Goal: Check status: Check status

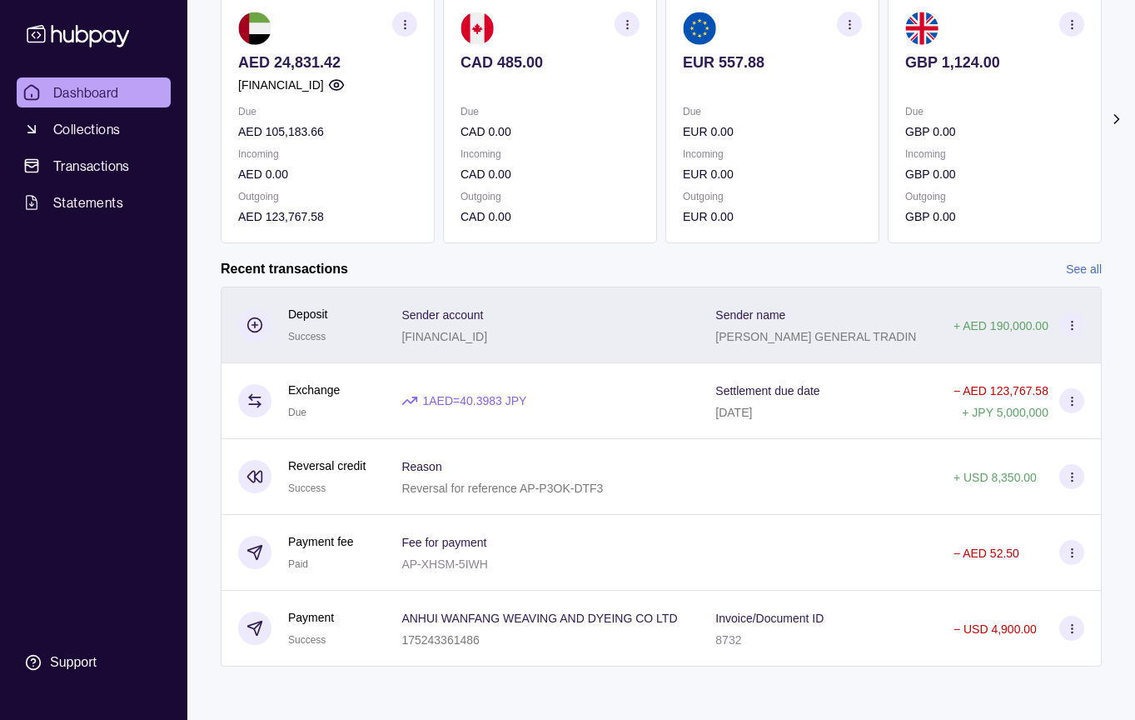
scroll to position [248, 0]
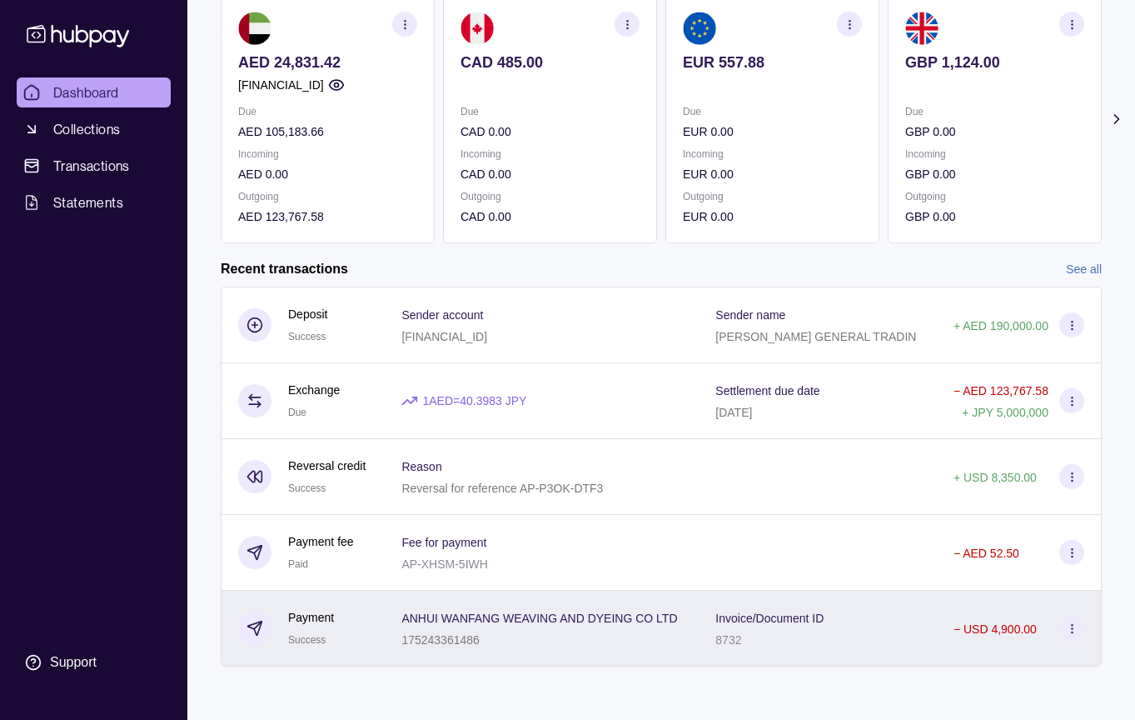
click at [644, 613] on span "ANHUI WANFANG WEAVING AND DYEING CO LTD" at bounding box center [539, 617] width 276 height 20
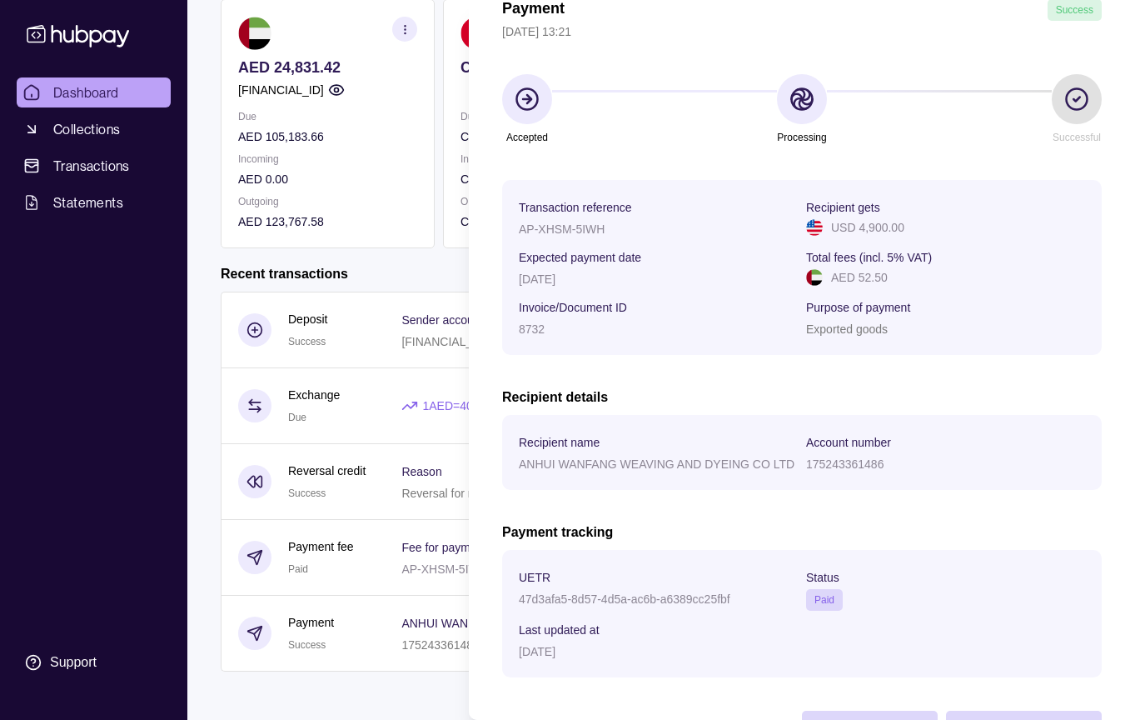
scroll to position [0, 0]
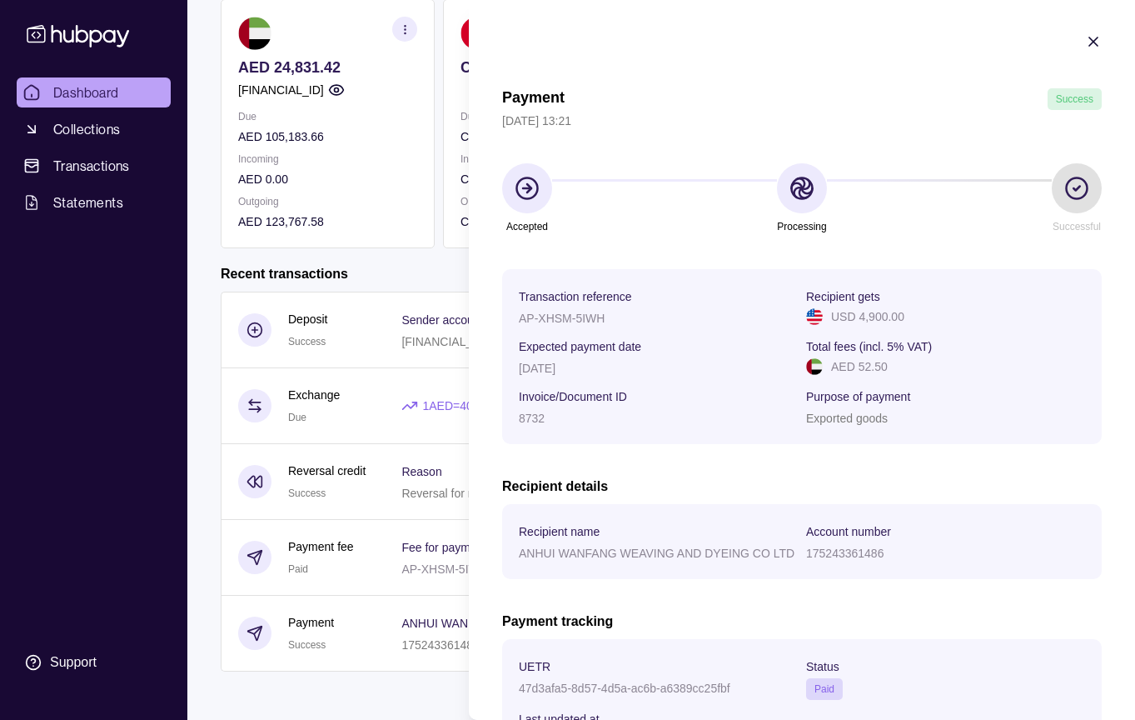
click at [1096, 45] on icon "button" at bounding box center [1093, 41] width 17 height 17
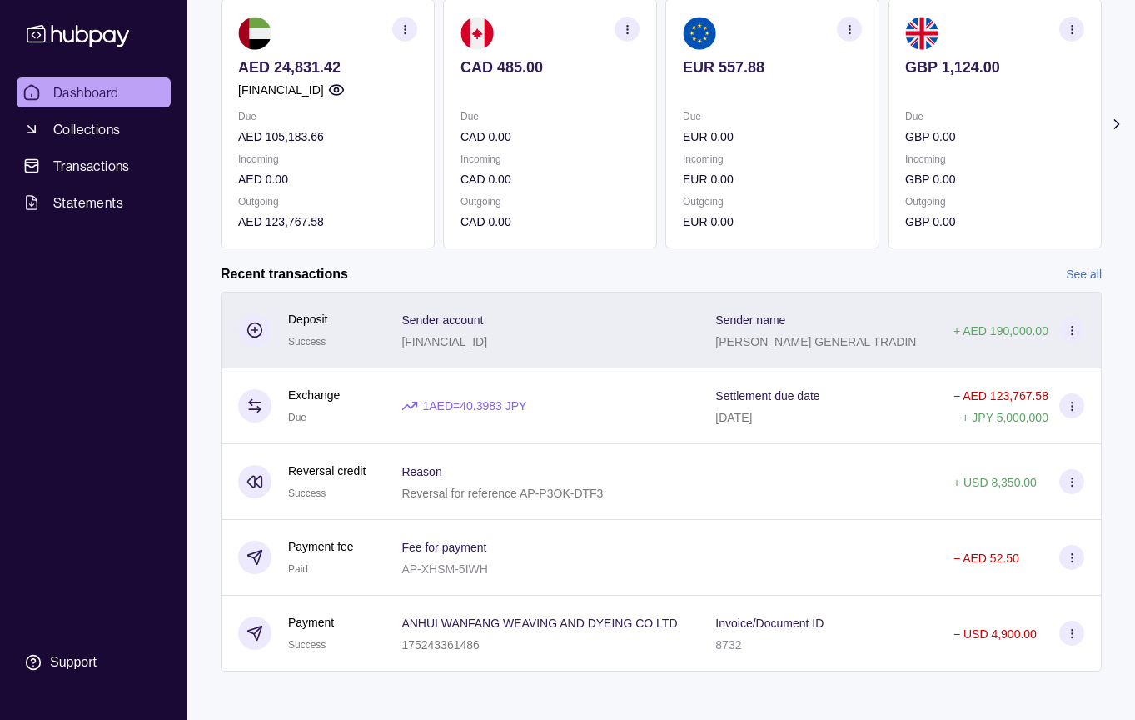
scroll to position [248, 0]
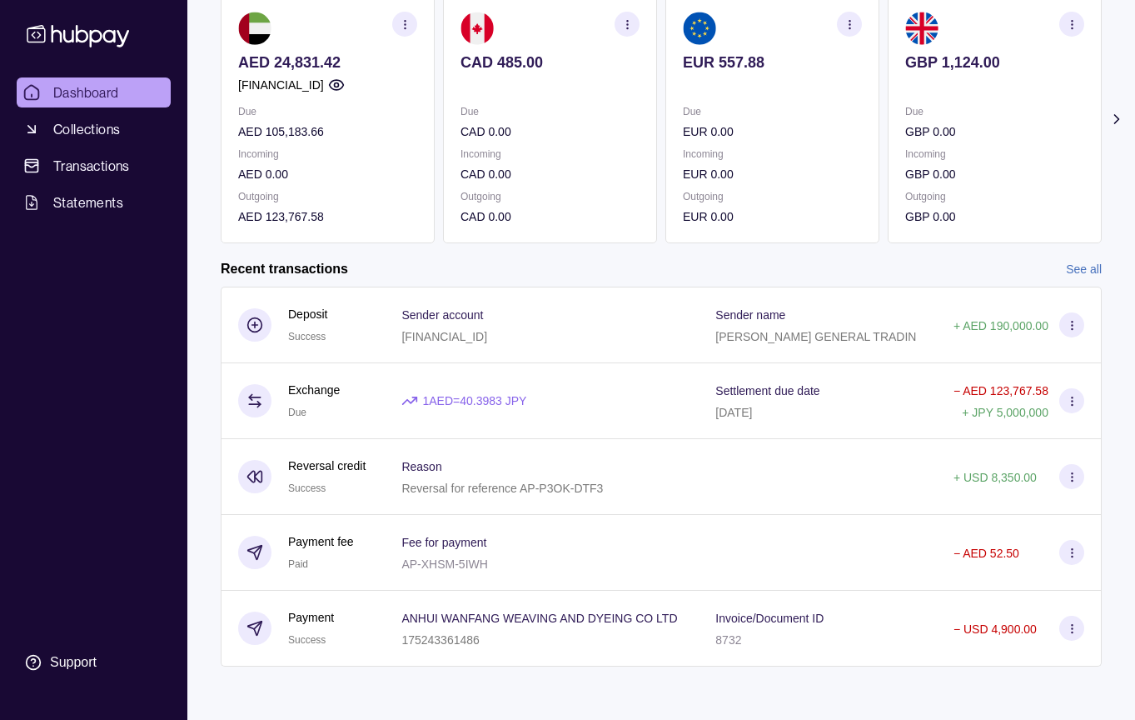
click at [1085, 260] on link "See all" at bounding box center [1084, 269] width 36 height 18
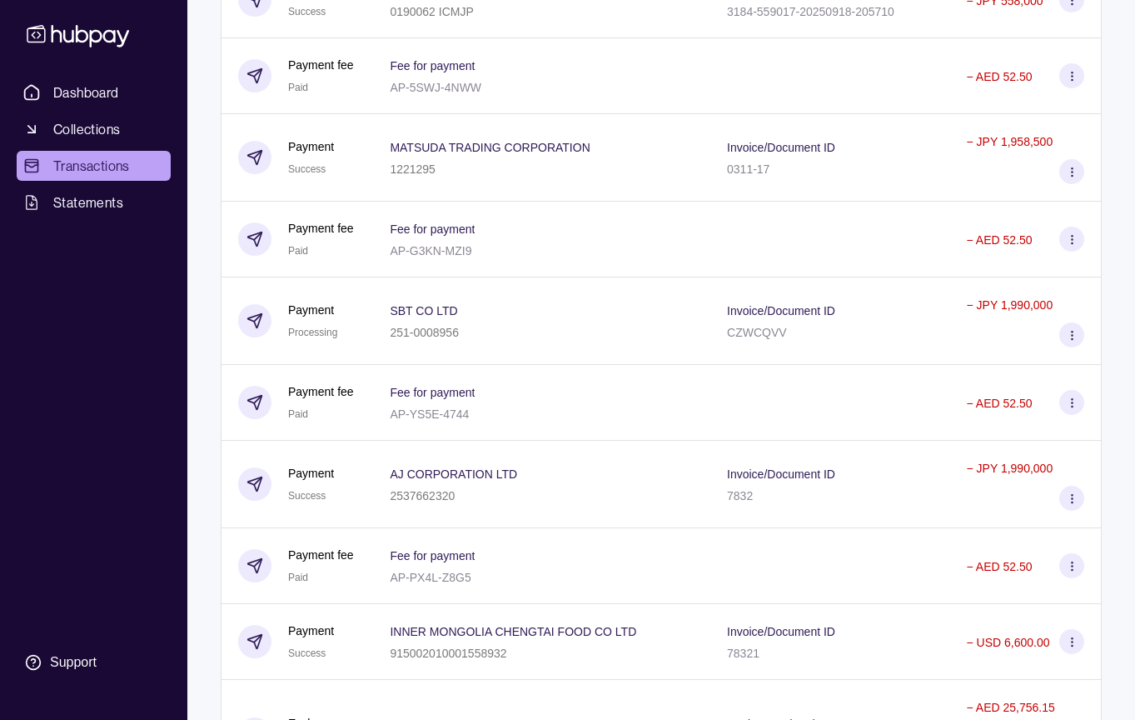
scroll to position [2479, 0]
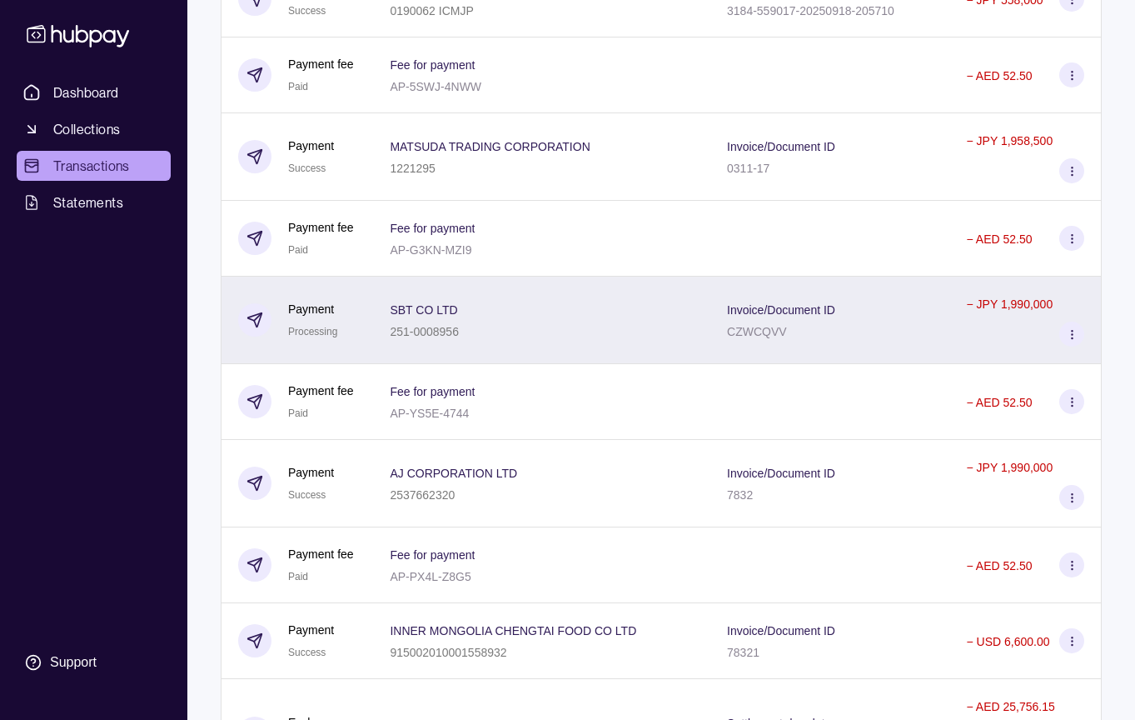
click at [859, 341] on div "Invoice/Document ID CZWCQVV" at bounding box center [830, 320] width 206 height 42
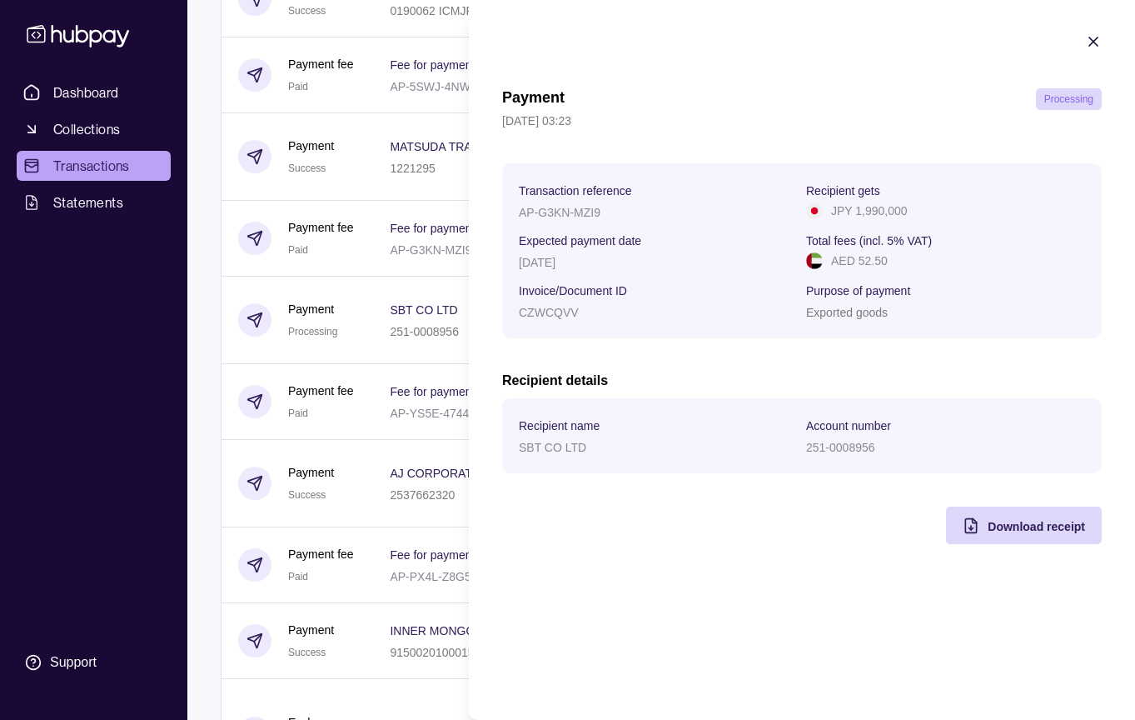
click at [1084, 45] on section "Payment Processing [DATE] 03:23 Transaction reference AP-G3KN-MZI9 Recipient ge…" at bounding box center [802, 288] width 666 height 577
click at [1087, 47] on icon "button" at bounding box center [1093, 41] width 17 height 17
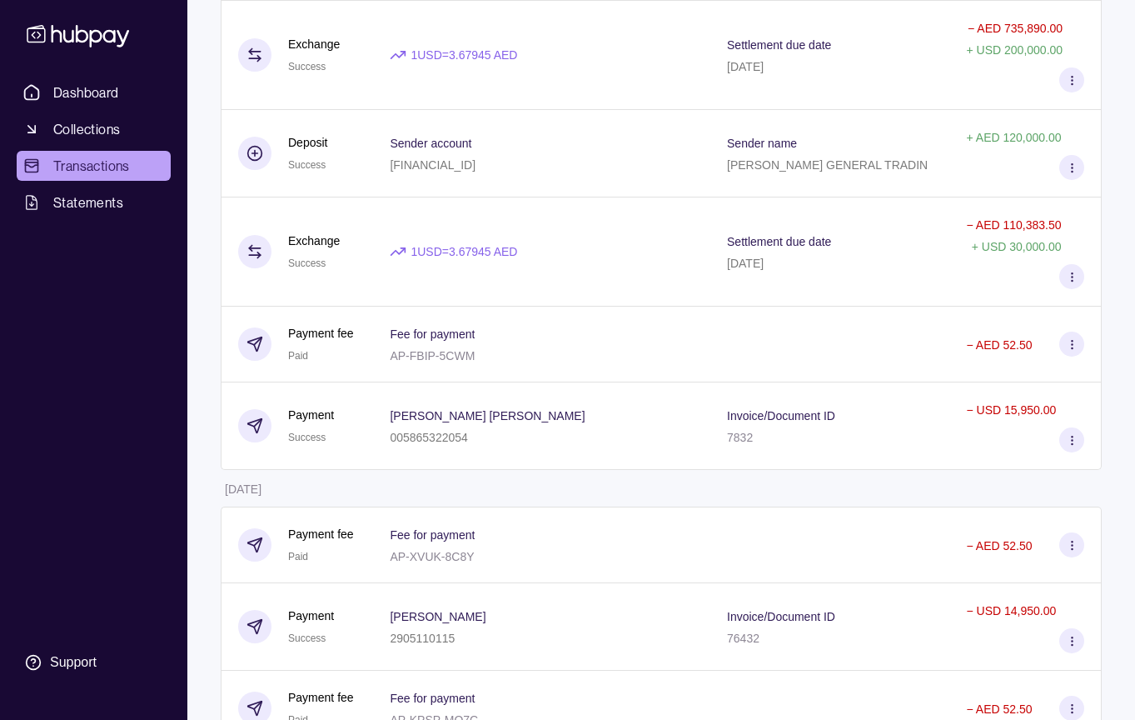
scroll to position [1424, 0]
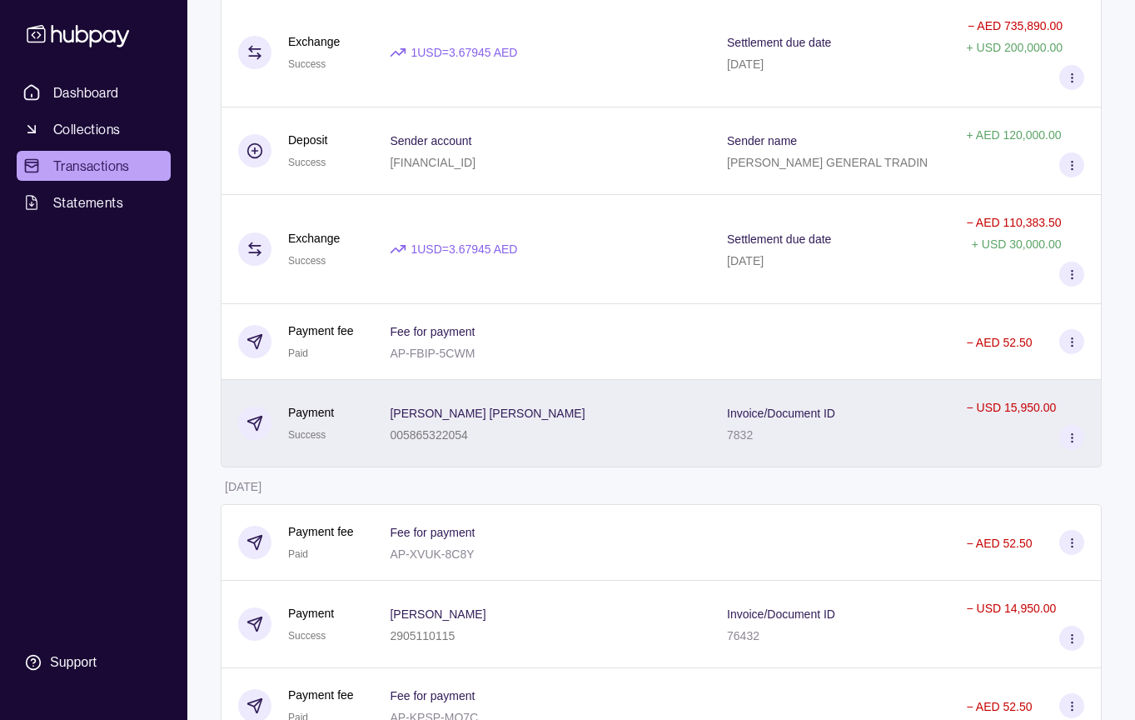
click at [490, 444] on div "005865322054" at bounding box center [487, 434] width 195 height 20
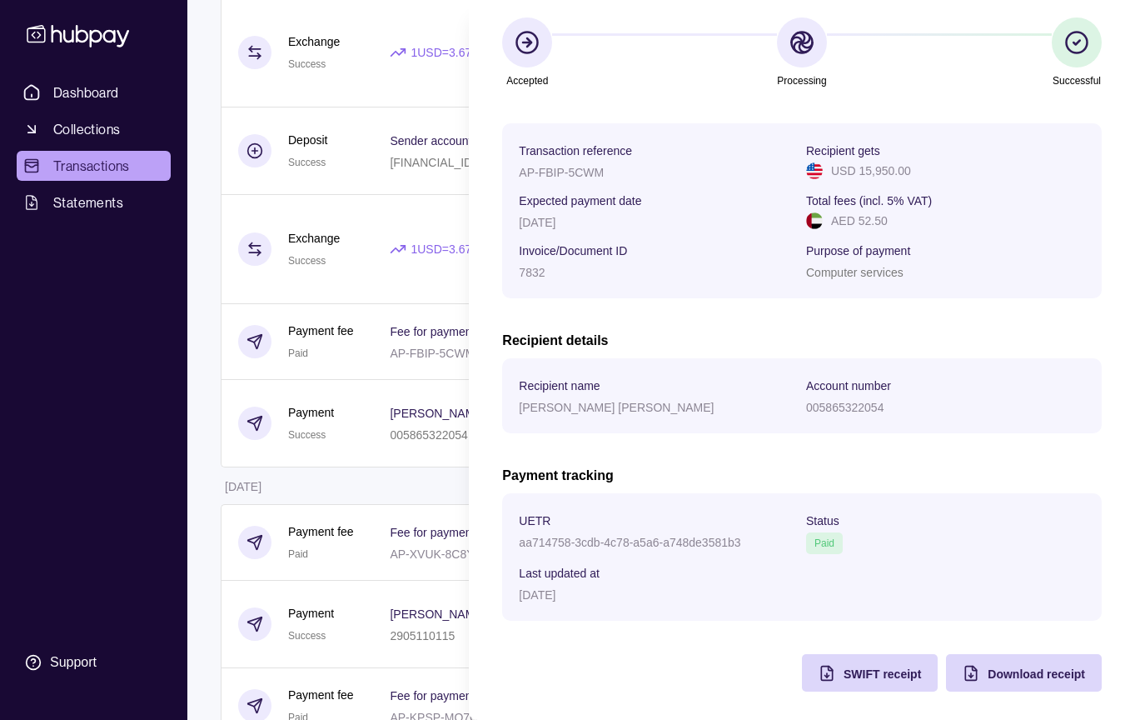
scroll to position [151, 0]
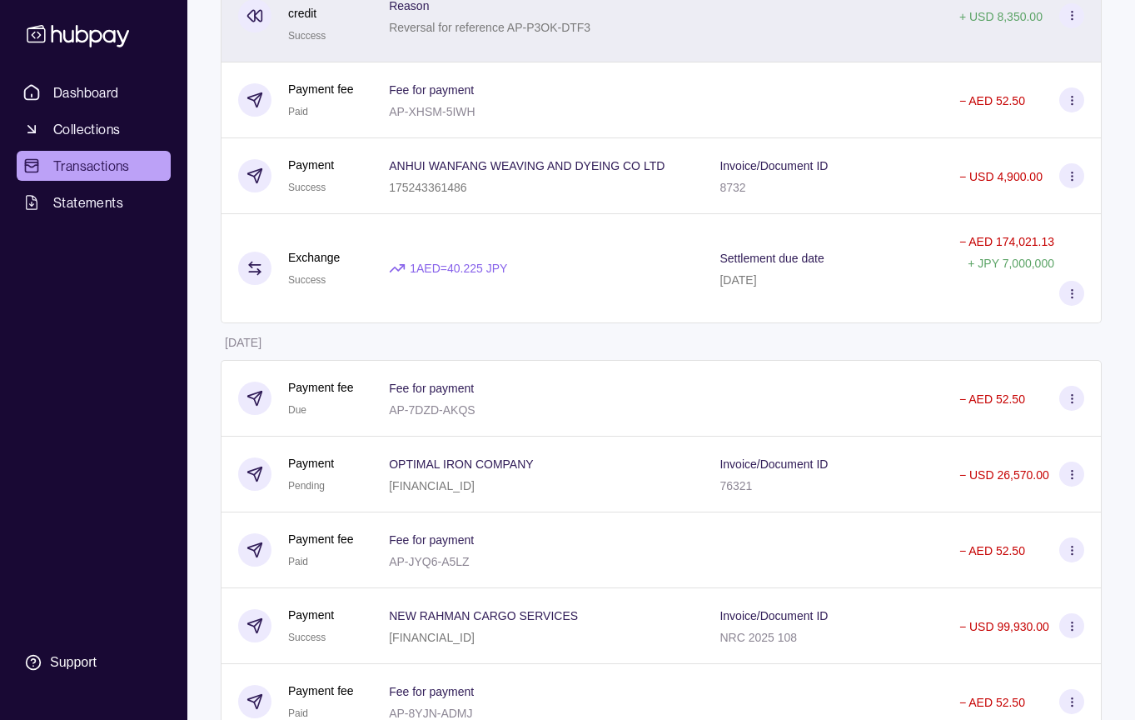
scroll to position [488, 0]
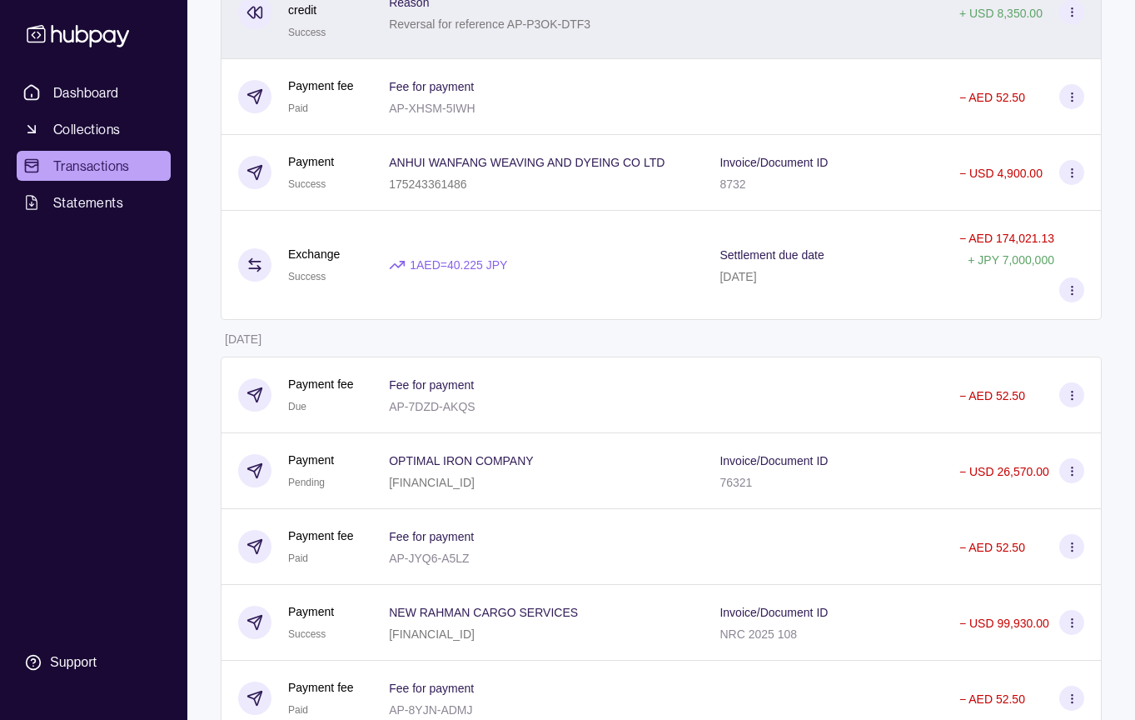
click at [508, 509] on div "OPTIMAL IRON COMPANY [FINANCIAL_ID]" at bounding box center [537, 471] width 331 height 76
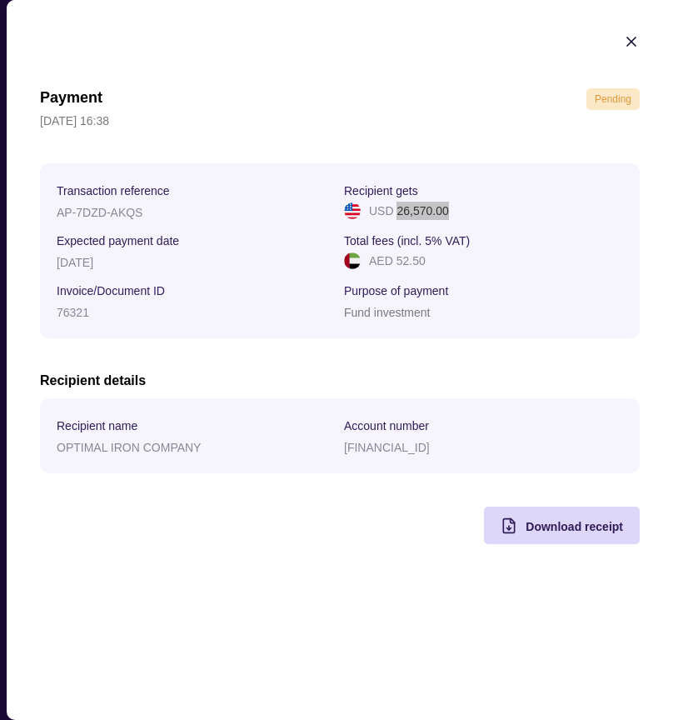
scroll to position [321, 0]
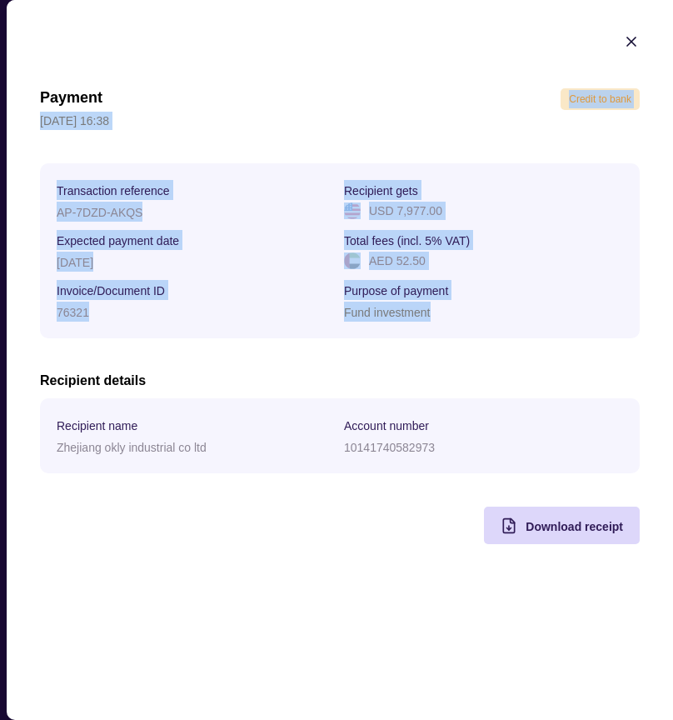
click at [406, 316] on p "Fund investment" at bounding box center [387, 312] width 87 height 13
click at [490, 316] on div "Fund investment" at bounding box center [483, 311] width 279 height 20
